Goal: Information Seeking & Learning: Learn about a topic

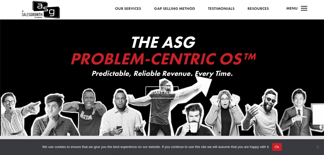
click at [305, 10] on span "a" at bounding box center [304, 9] width 10 height 10
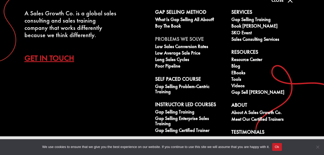
scroll to position [24, 0]
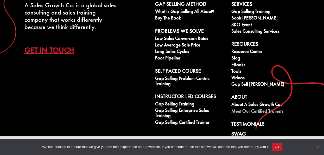
click at [240, 110] on link "Meet our Certified Trainers" at bounding box center [266, 112] width 70 height 6
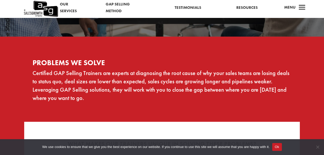
scroll to position [71, 0]
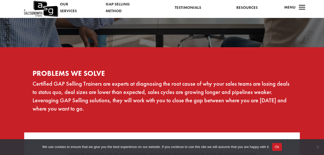
click at [115, 11] on link "Gap Selling Method" at bounding box center [123, 7] width 34 height 13
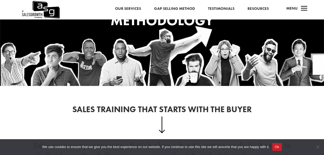
scroll to position [24, 0]
